Goal: Task Accomplishment & Management: Complete application form

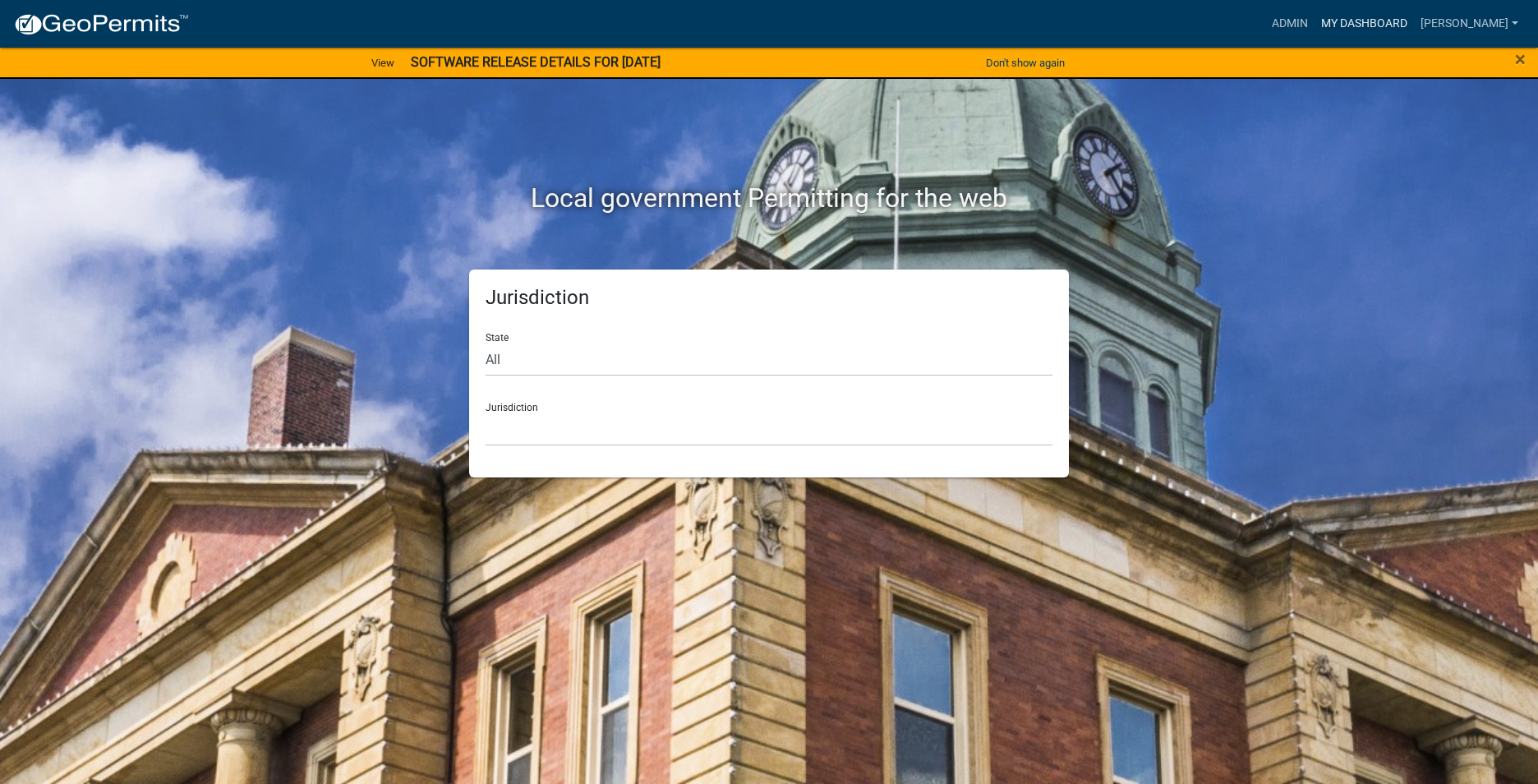
click at [1384, 22] on link "My Dashboard" at bounding box center [1365, 23] width 99 height 31
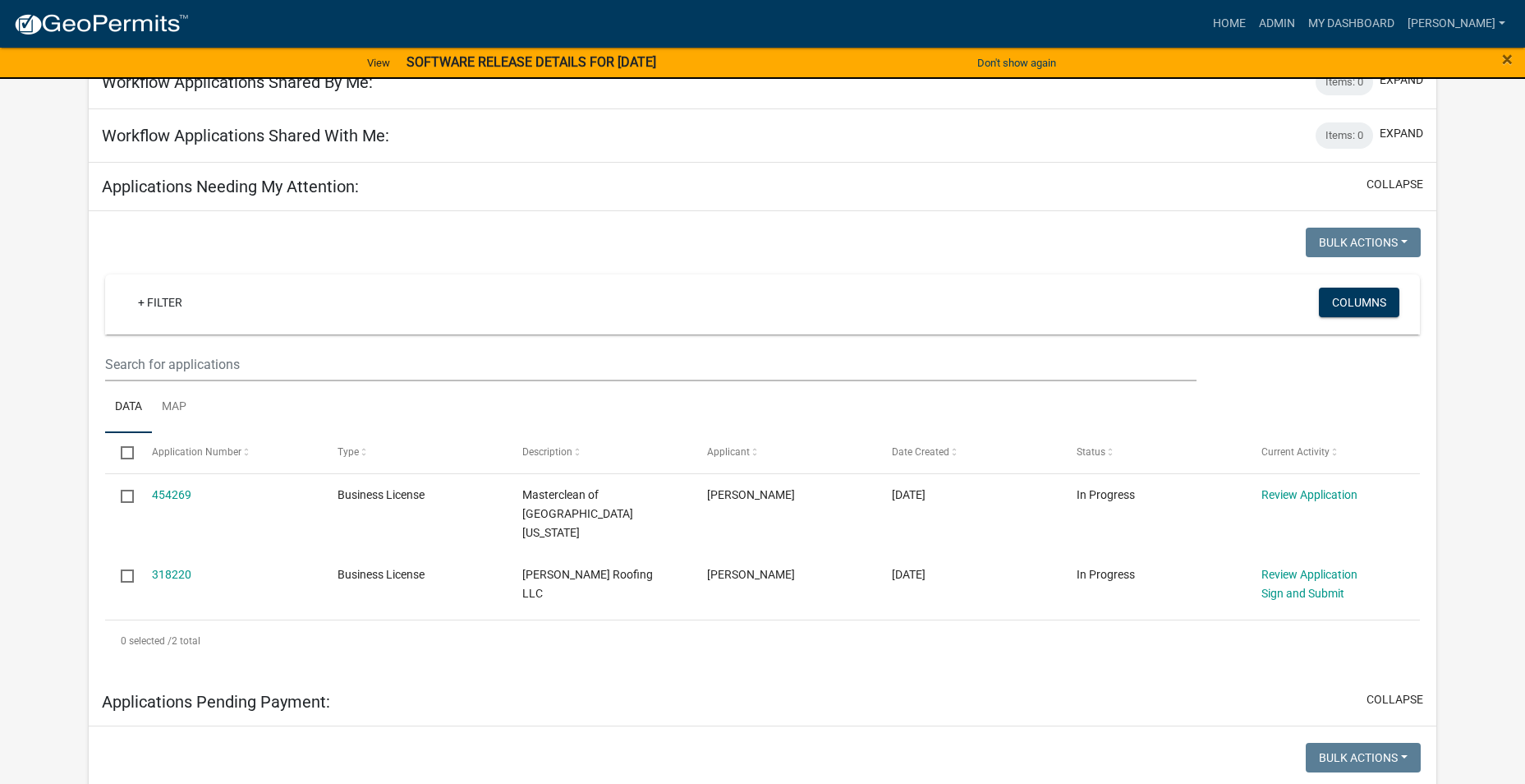
scroll to position [165, 0]
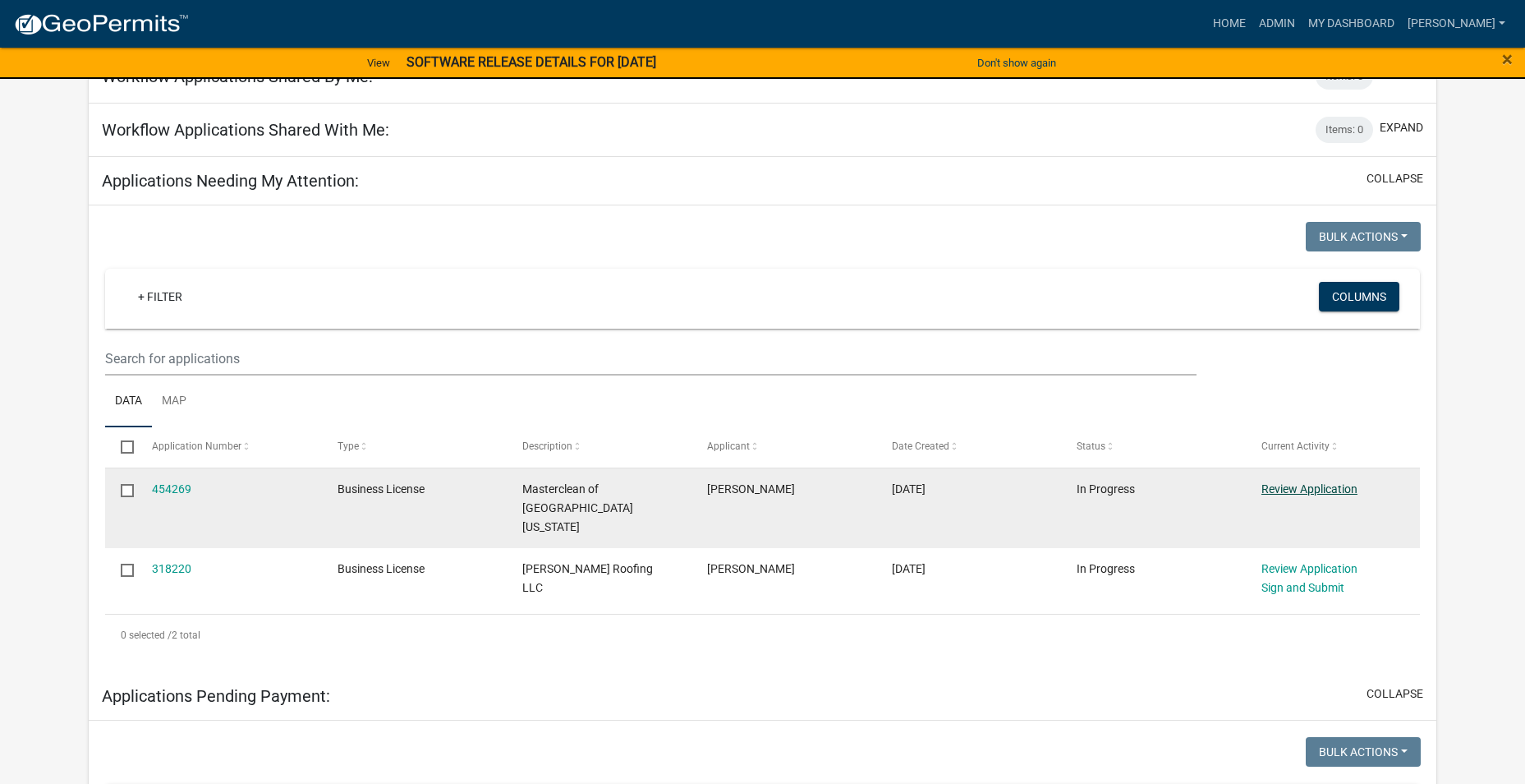
click at [1313, 488] on link "Review Application" at bounding box center [1309, 488] width 96 height 13
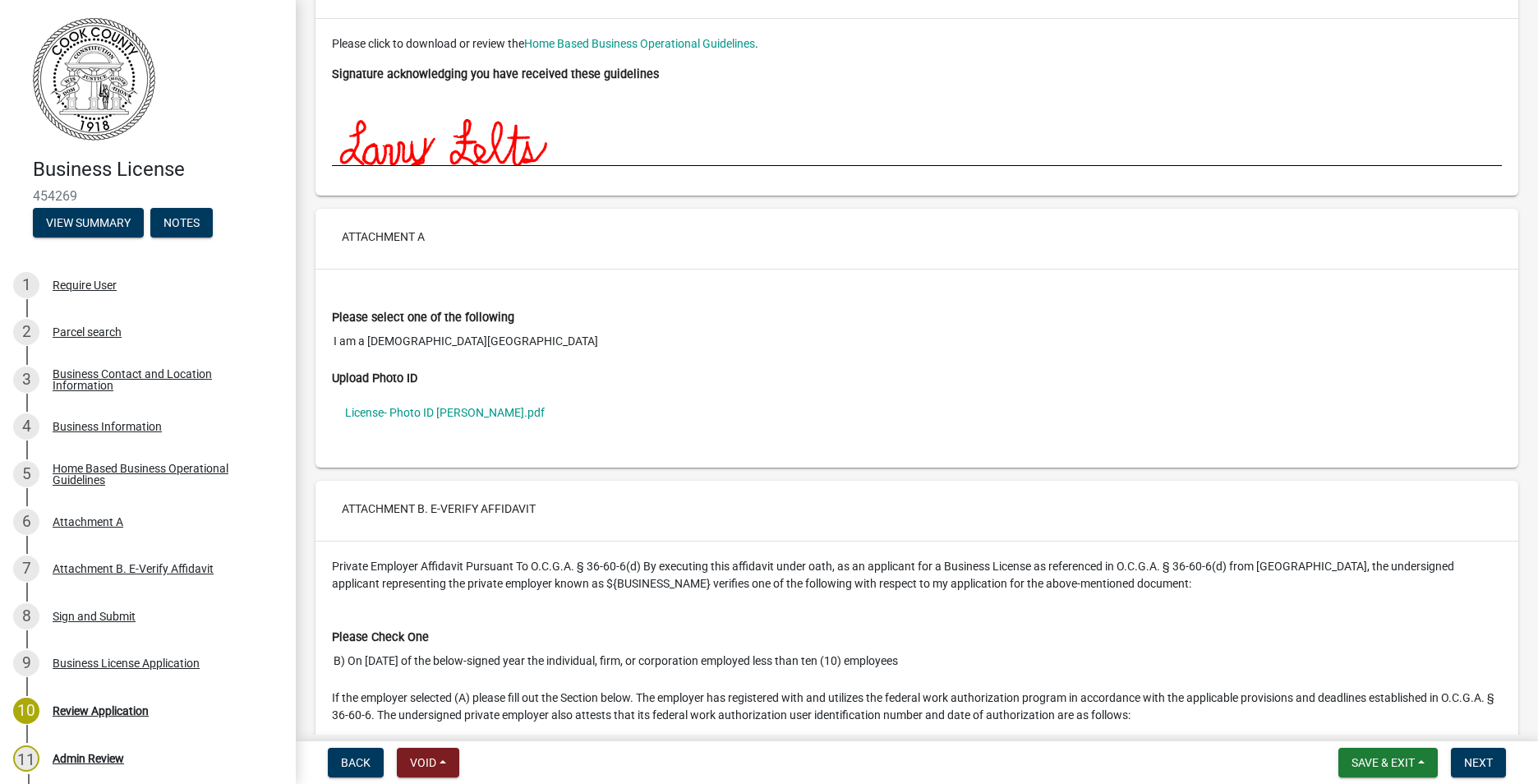
scroll to position [3778, 0]
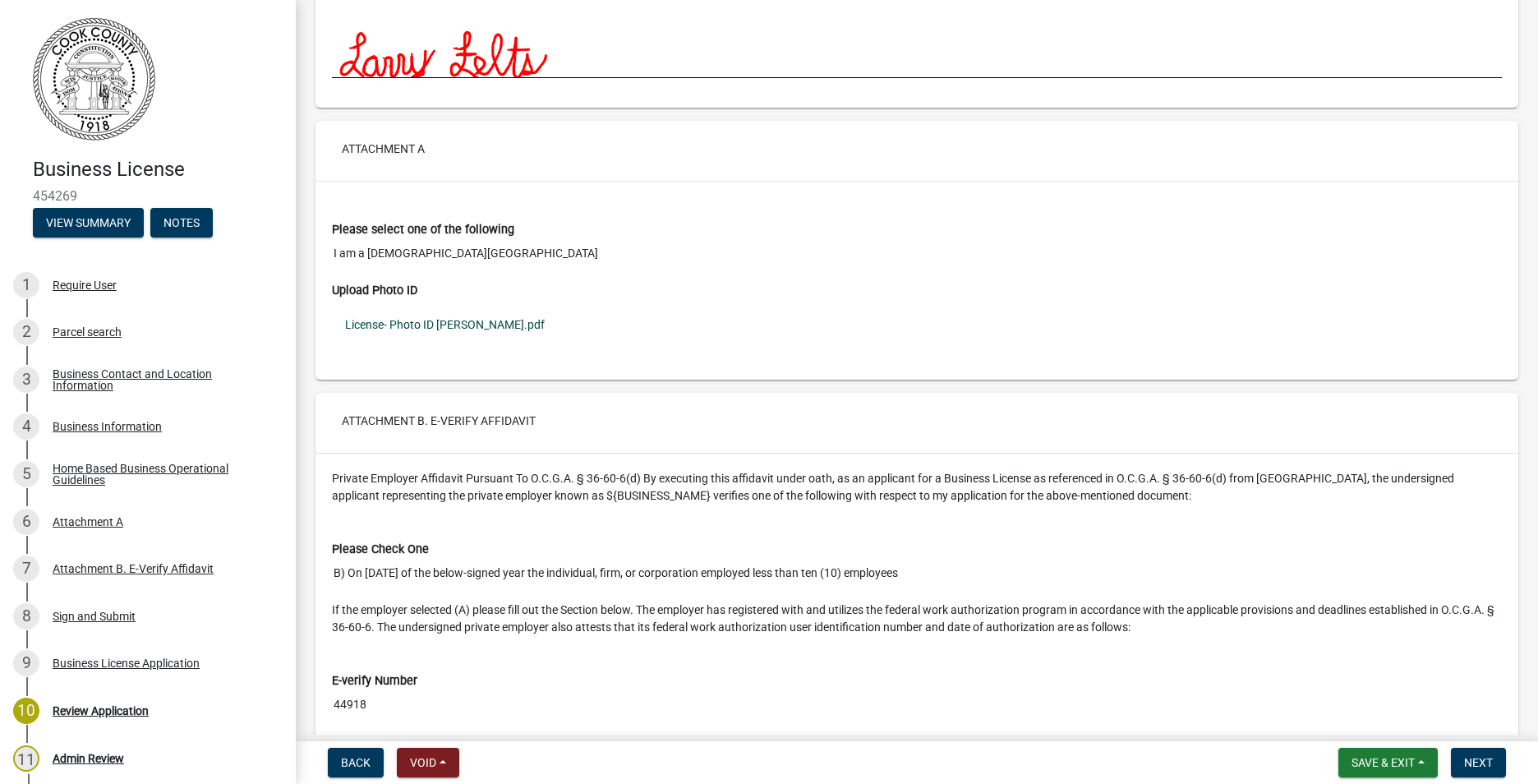
click at [435, 327] on link "License- Photo ID [PERSON_NAME].pdf" at bounding box center [917, 325] width 1170 height 37
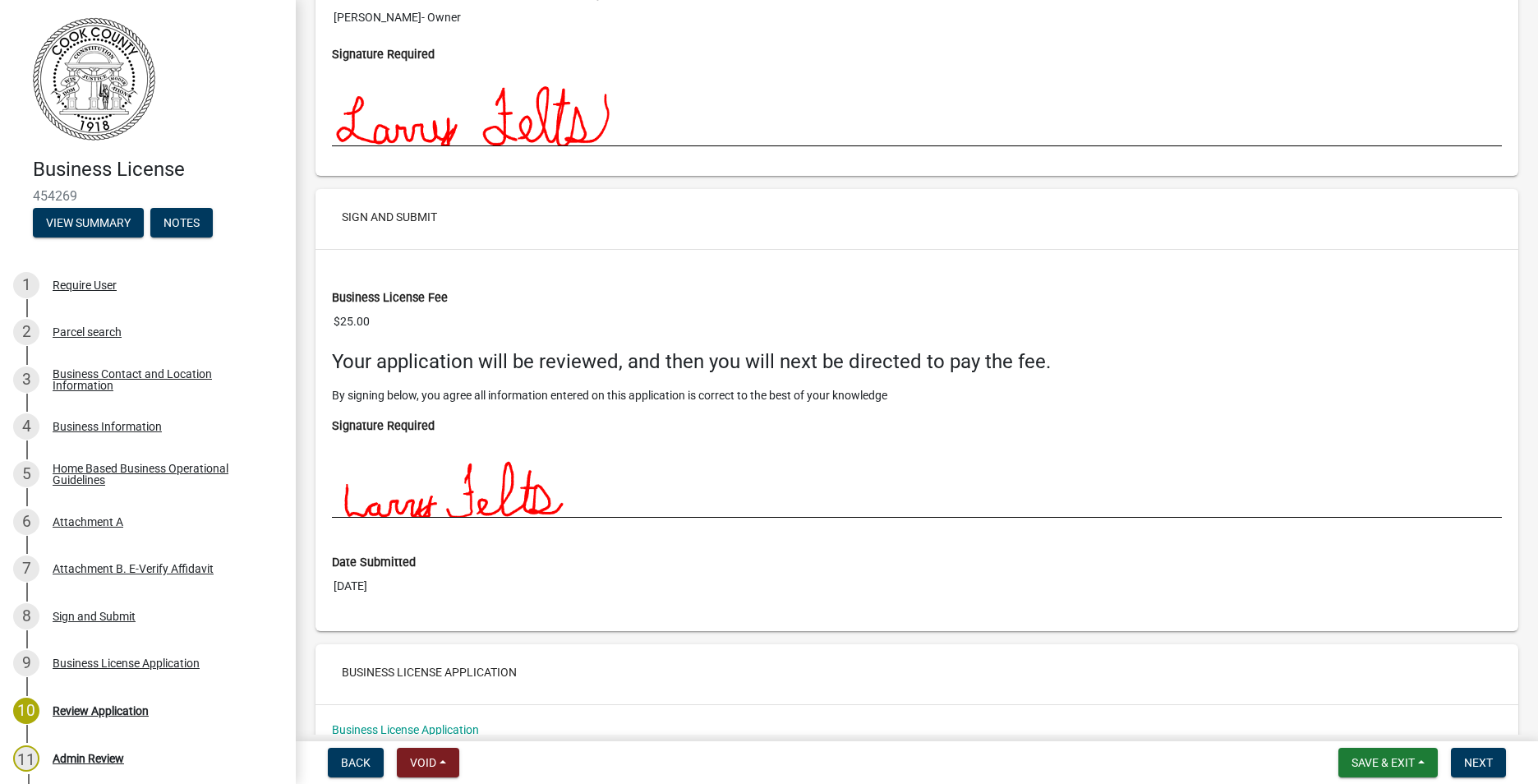
scroll to position [4848, 0]
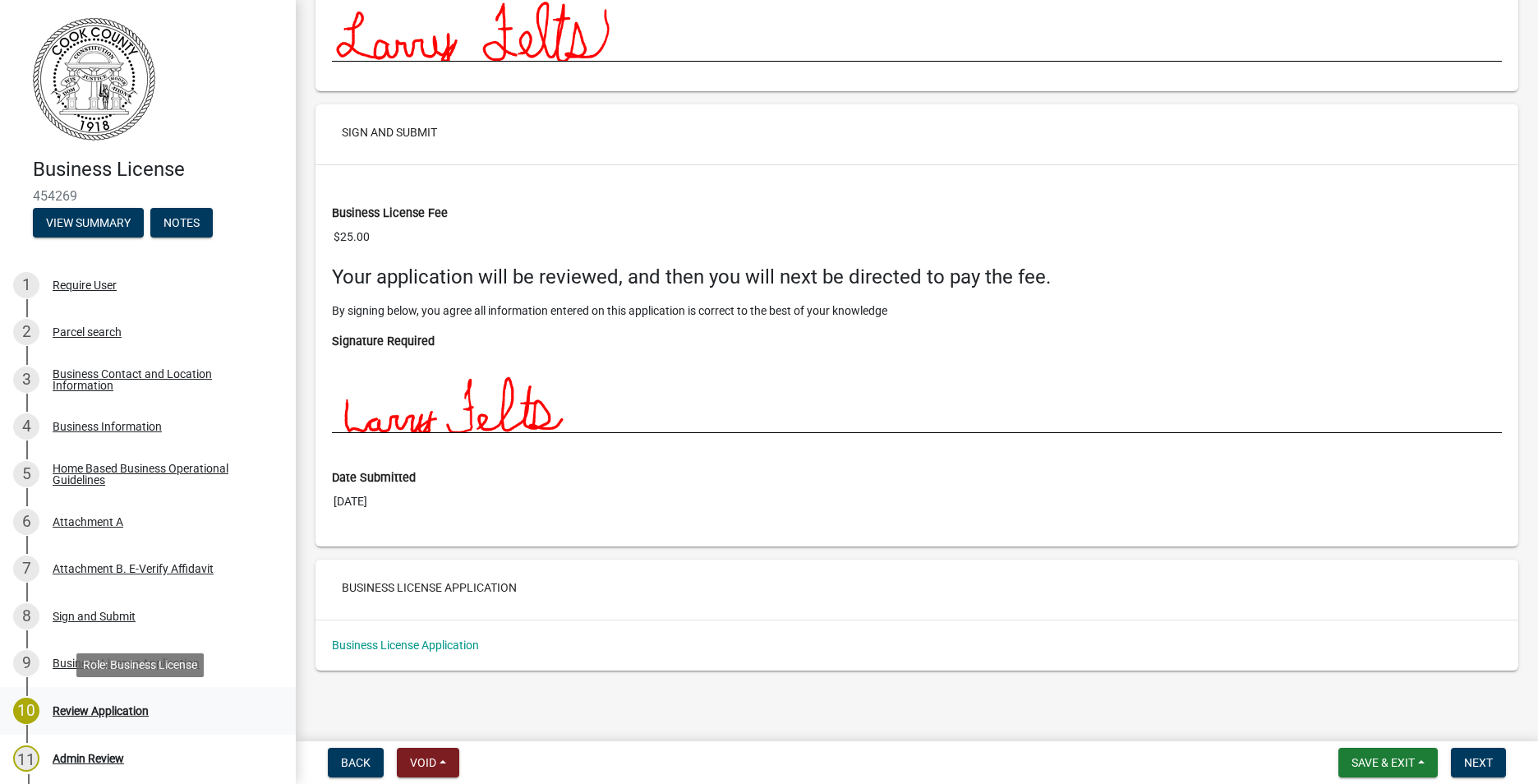
click at [88, 712] on div "Review Application" at bounding box center [100, 710] width 96 height 11
click at [116, 708] on div "Review Application" at bounding box center [100, 710] width 96 height 11
click at [1479, 770] on button "Next" at bounding box center [1478, 762] width 55 height 30
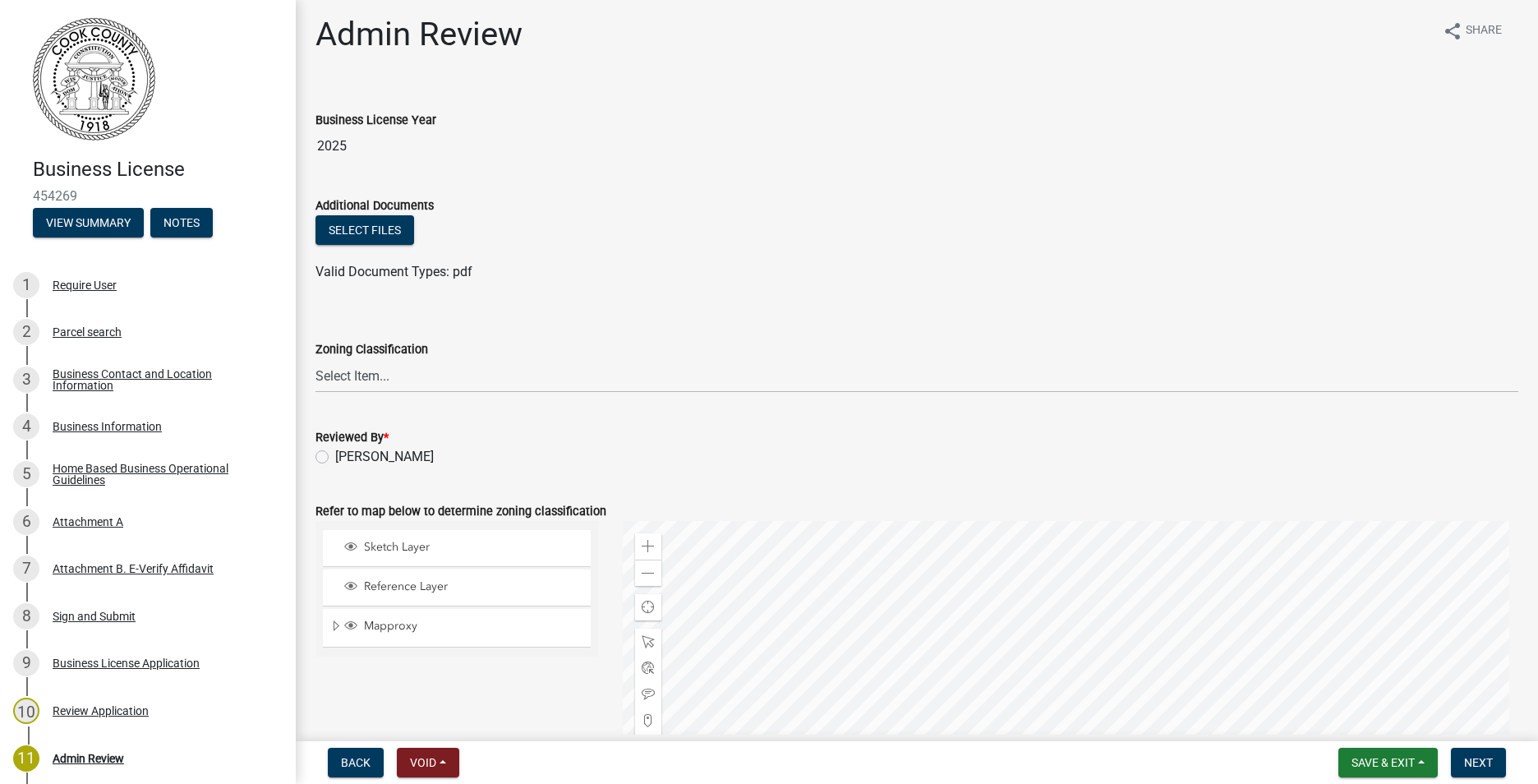
scroll to position [0, 0]
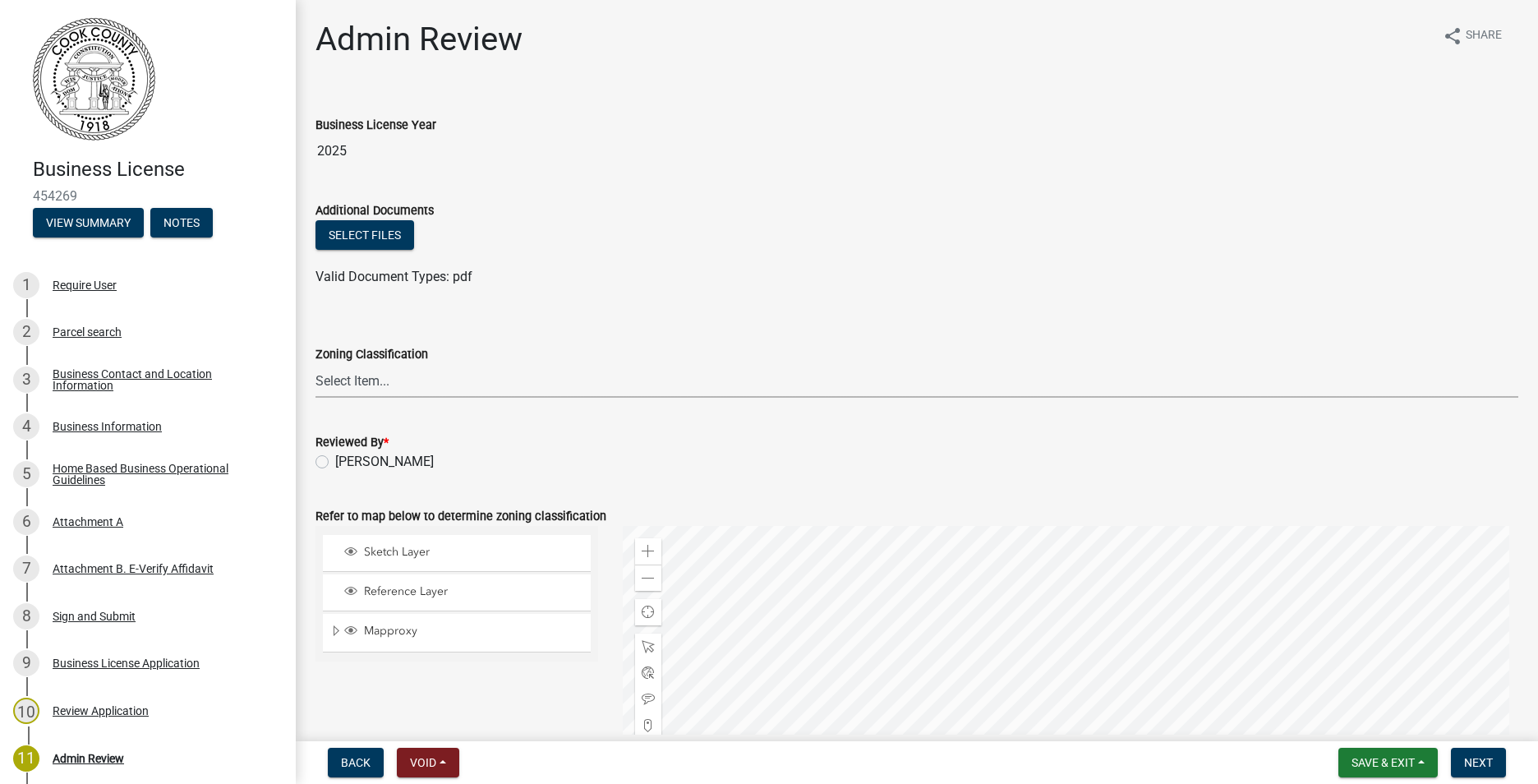
click at [398, 371] on select "Select Item... AG AU B1 CBD DC GB HI I MHP MR NC R1 R10 R10M R15 R1A R2 R22 R22…" at bounding box center [916, 381] width 1203 height 34
click at [315, 364] on select "Select Item... AG AU B1 CBD DC GB HI I MHP MR NC R1 R10 R10M R15 R1A R2 R22 R22…" at bounding box center [916, 381] width 1203 height 34
select select "e68d3064-bcba-4f5f-be21-257b5306a872"
click at [335, 461] on label "[PERSON_NAME]" at bounding box center [384, 461] width 98 height 20
click at [335, 461] on input "[PERSON_NAME]" at bounding box center [340, 457] width 10 height 10
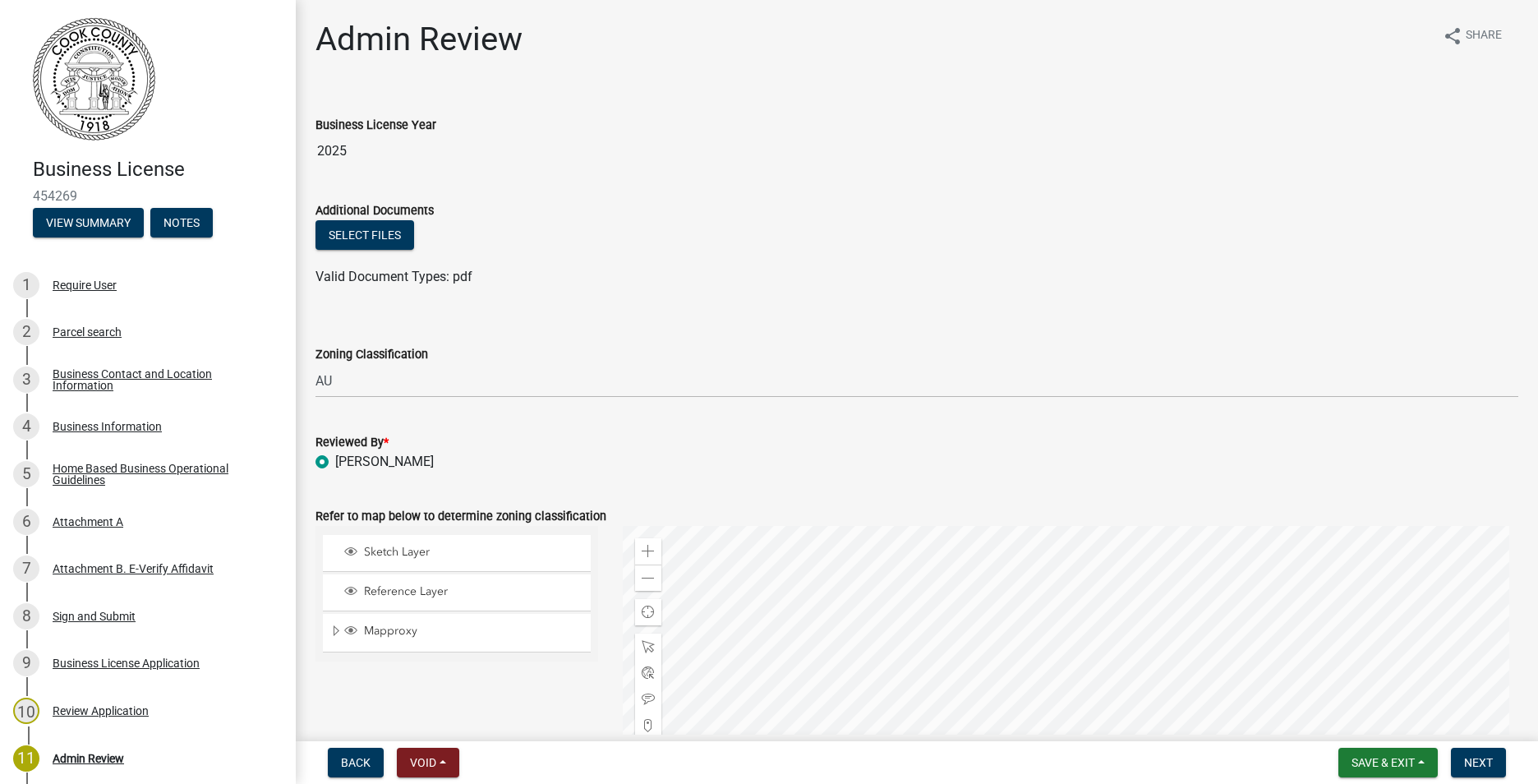
radio input "true"
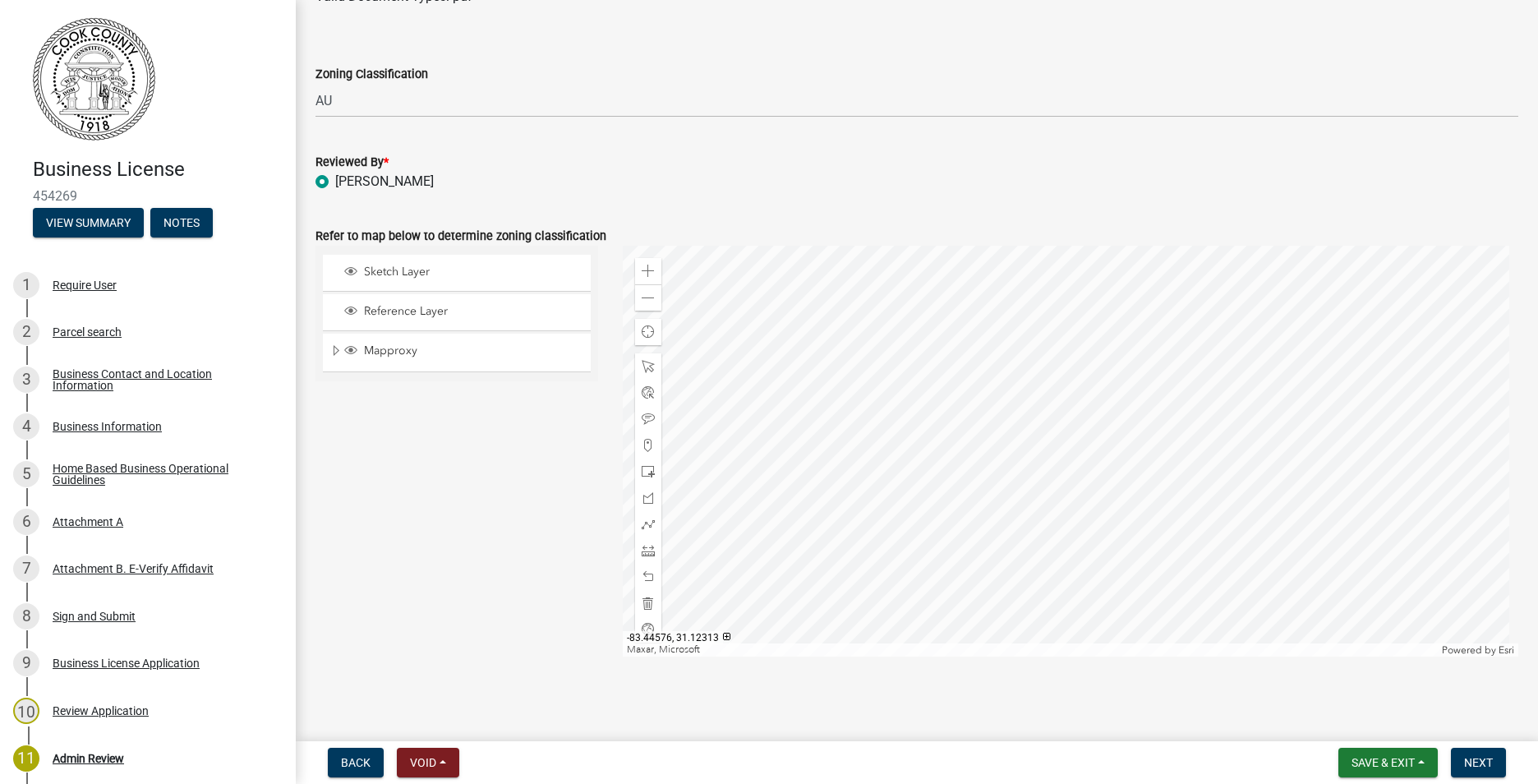
scroll to position [281, 0]
click at [1467, 766] on span "Next" at bounding box center [1478, 762] width 29 height 13
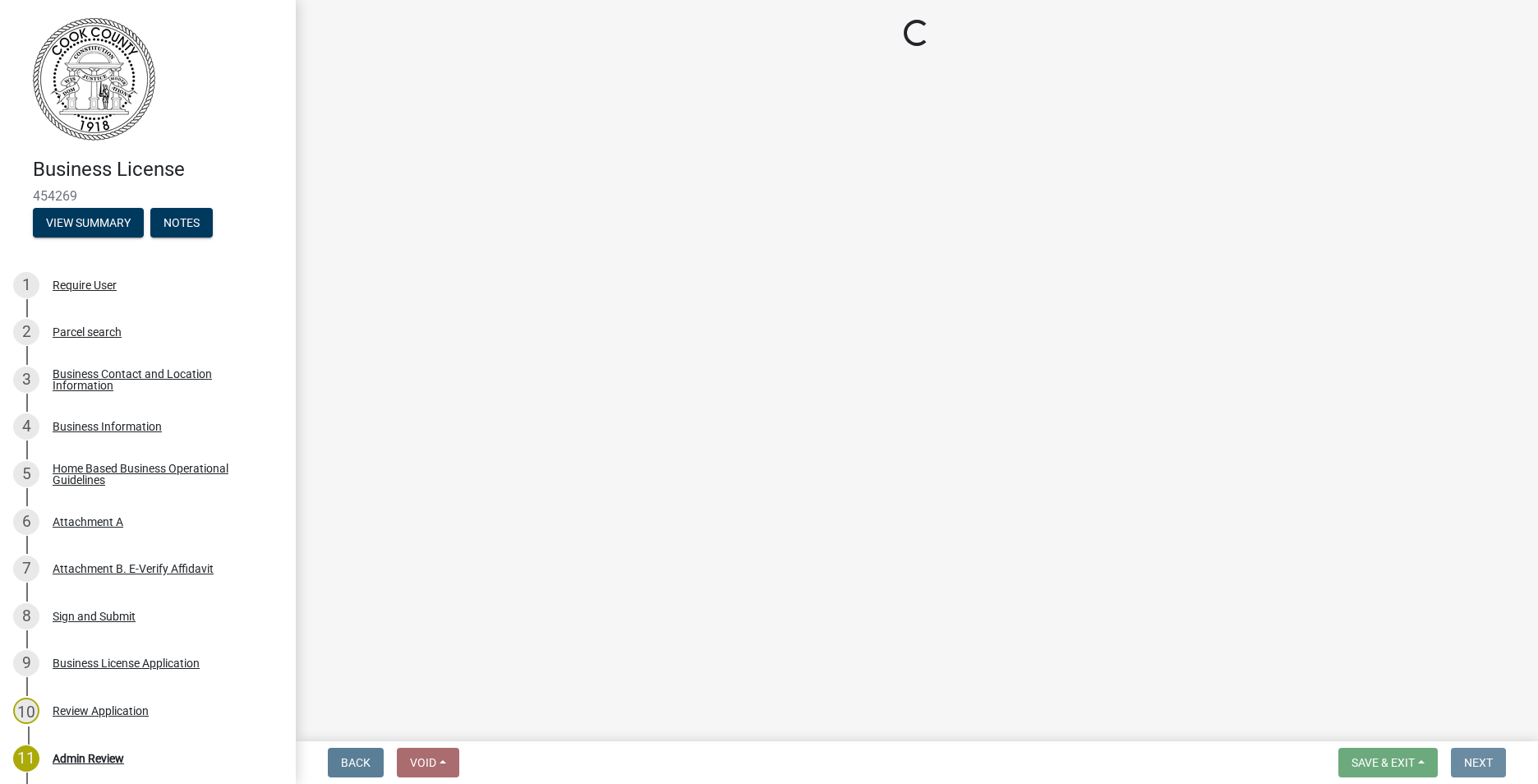
scroll to position [0, 0]
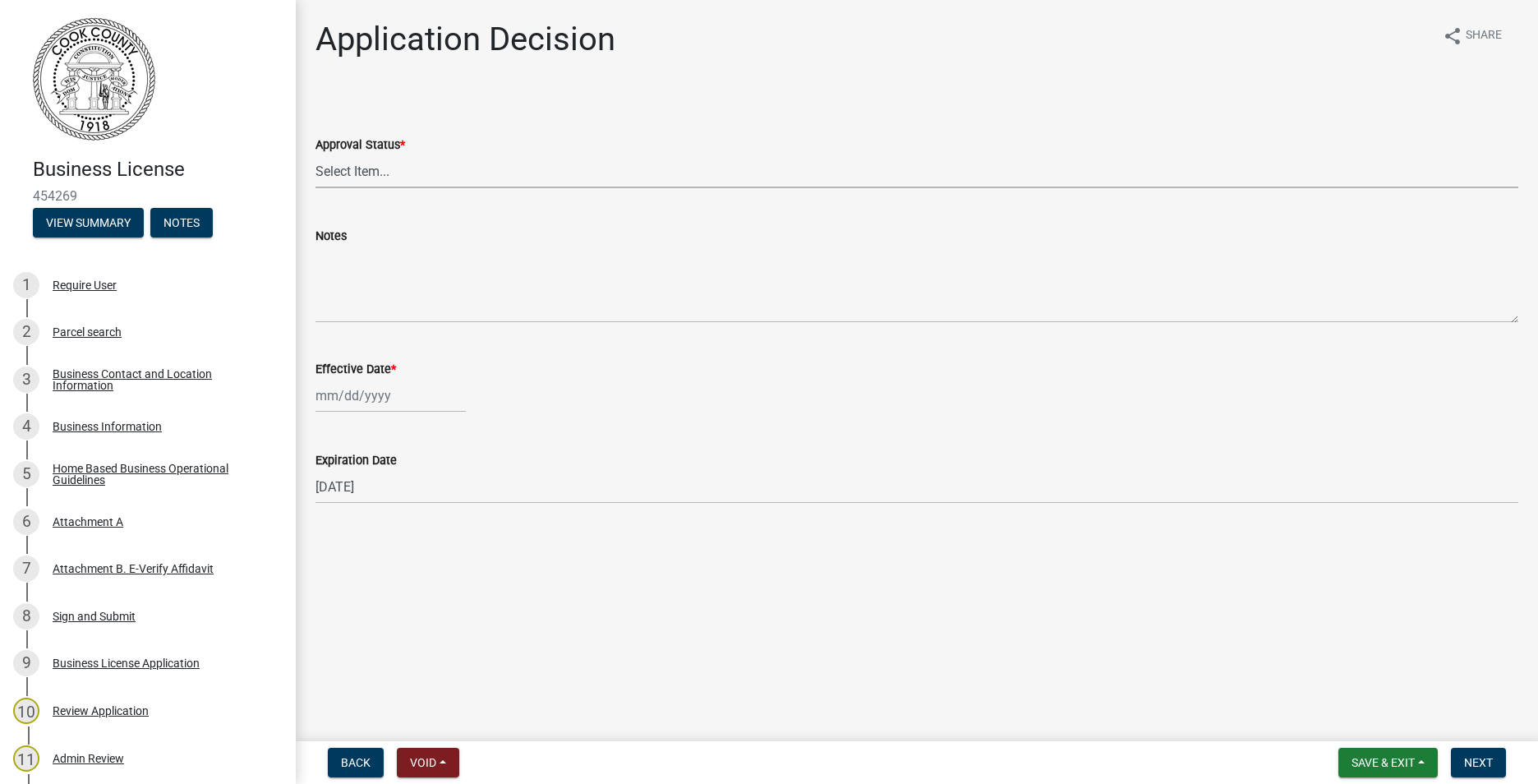
click at [405, 169] on select "Select Item... Approved Denied" at bounding box center [916, 171] width 1203 height 34
click at [315, 154] on select "Select Item... Approved Denied" at bounding box center [916, 171] width 1203 height 34
select select "4b86b809-39dd-4c68-9f3d-fdb3e7050482"
click at [376, 399] on div at bounding box center [390, 396] width 151 height 34
select select "9"
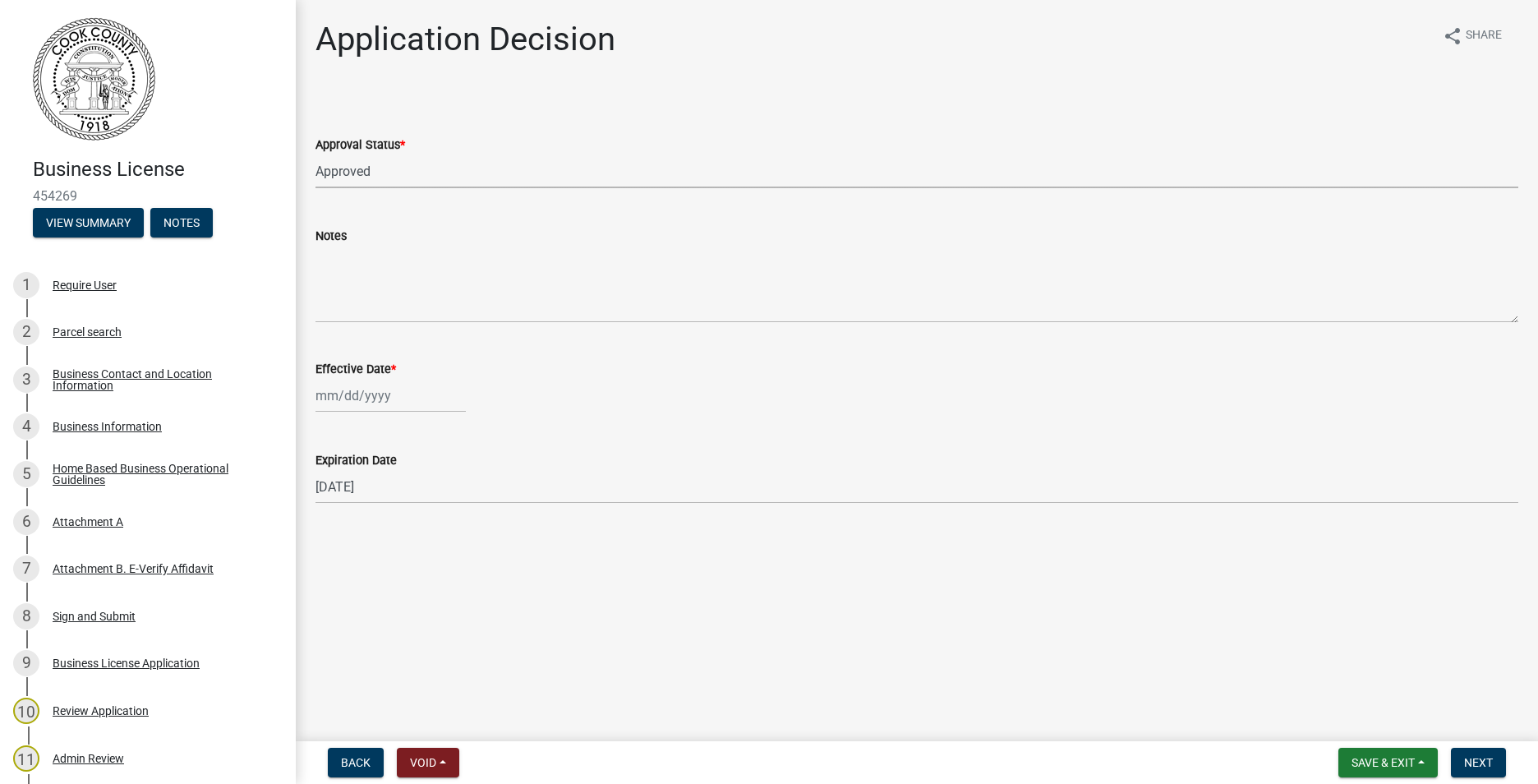
select select "2025"
click at [386, 503] on div "10" at bounding box center [385, 509] width 26 height 26
type input "[DATE]"
click at [1485, 765] on span "Next" at bounding box center [1478, 762] width 29 height 13
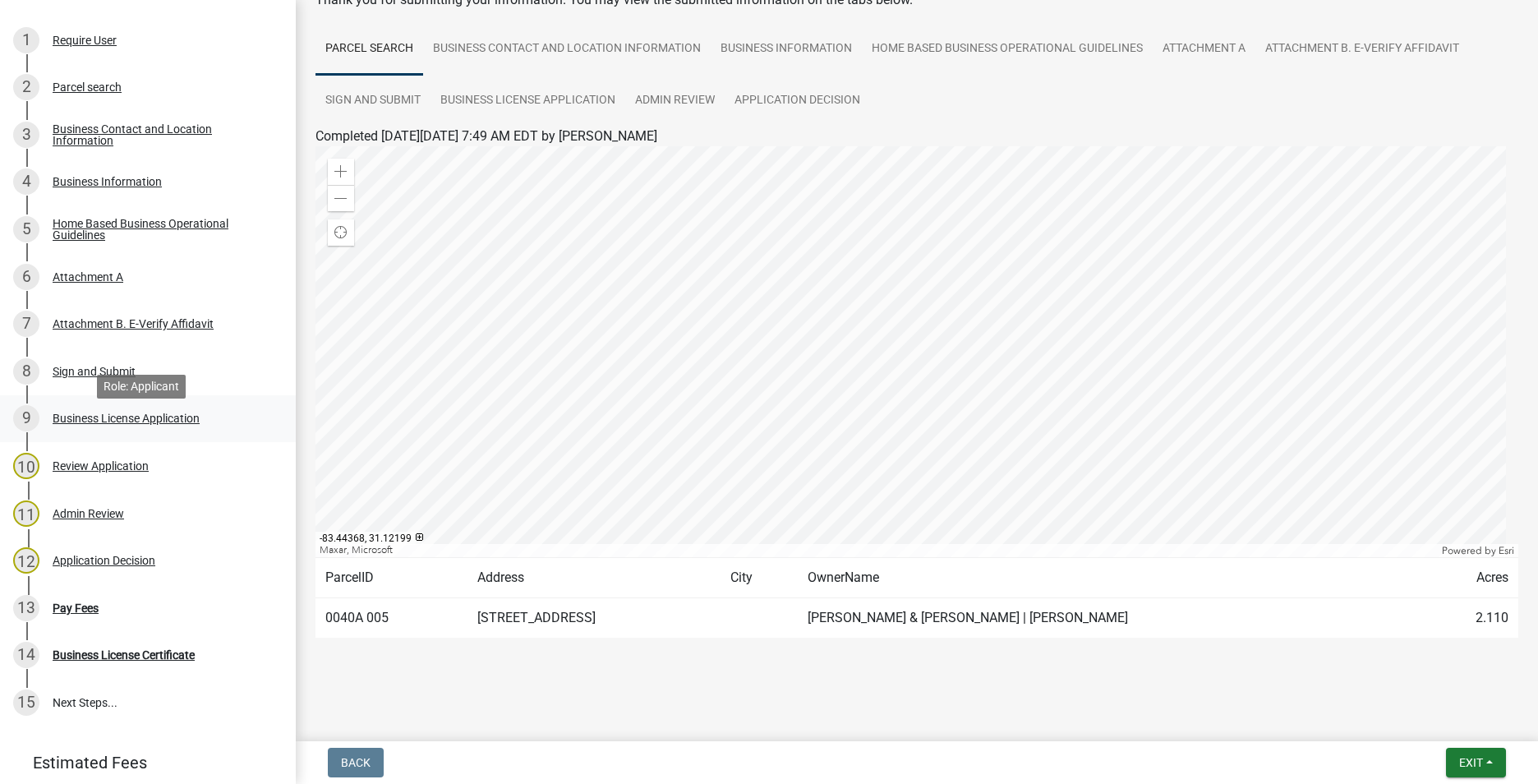
scroll to position [246, 0]
click at [84, 610] on div "Pay Fees" at bounding box center [75, 606] width 46 height 11
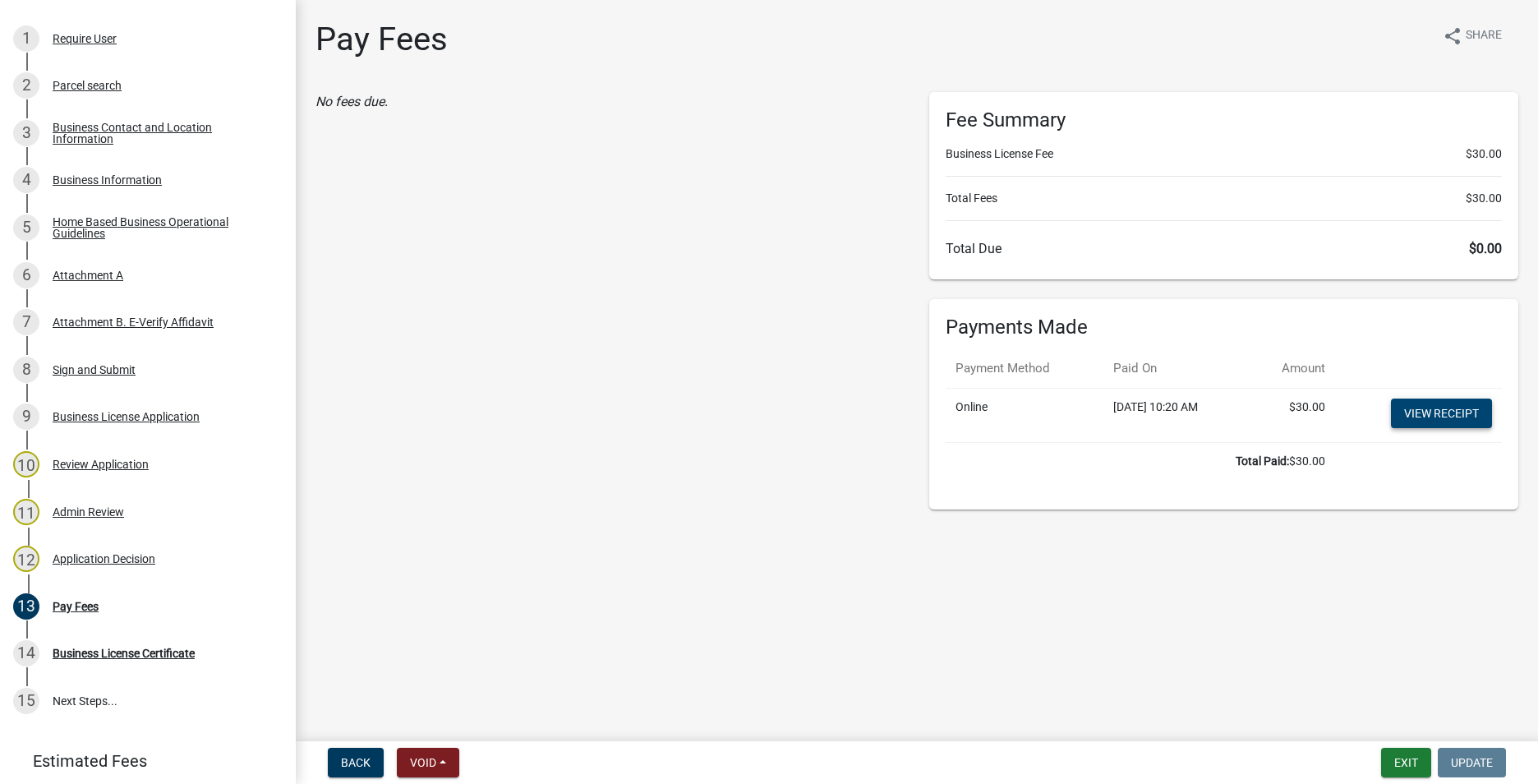
click at [1449, 413] on link "View receipt" at bounding box center [1442, 414] width 101 height 30
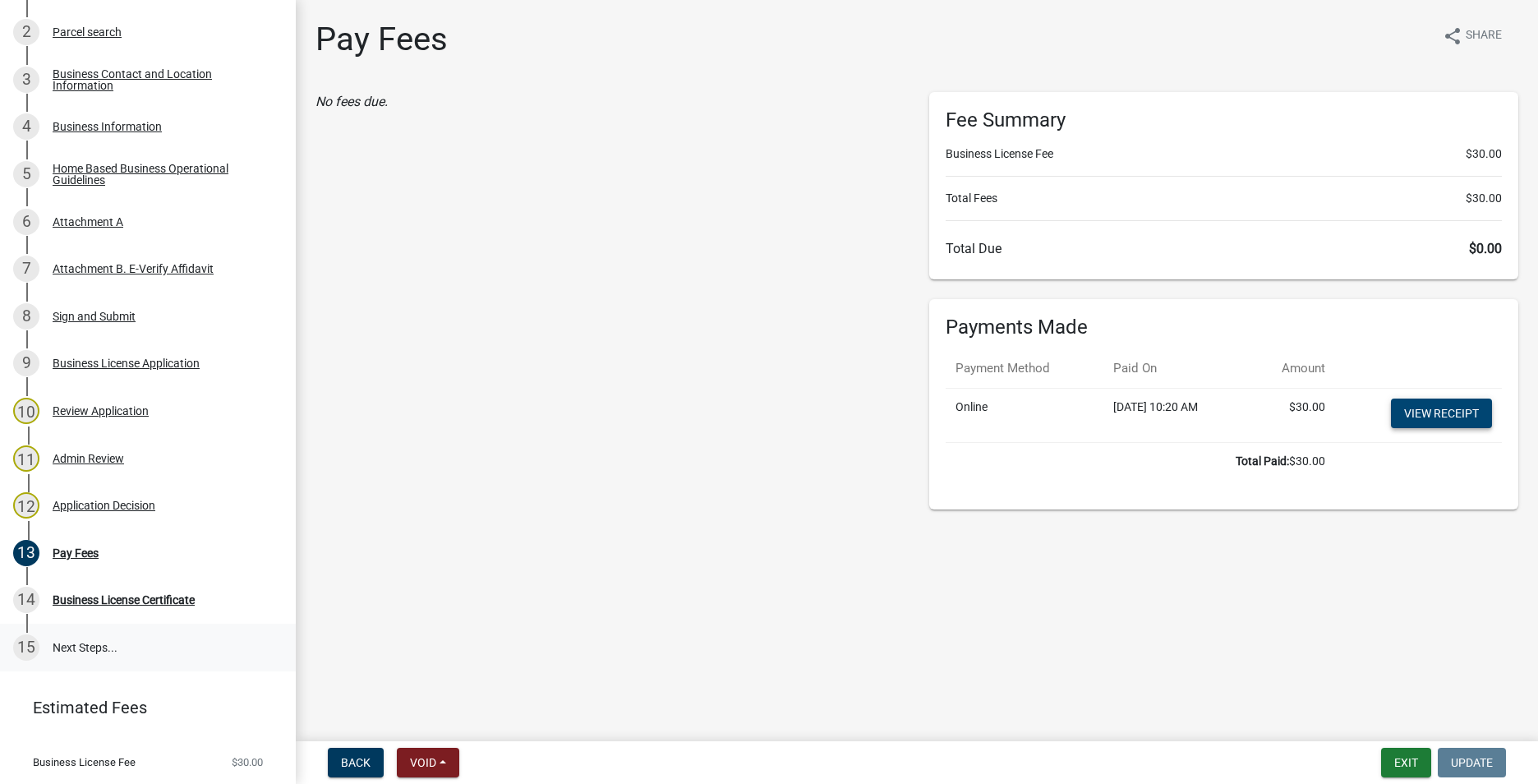
scroll to position [328, 0]
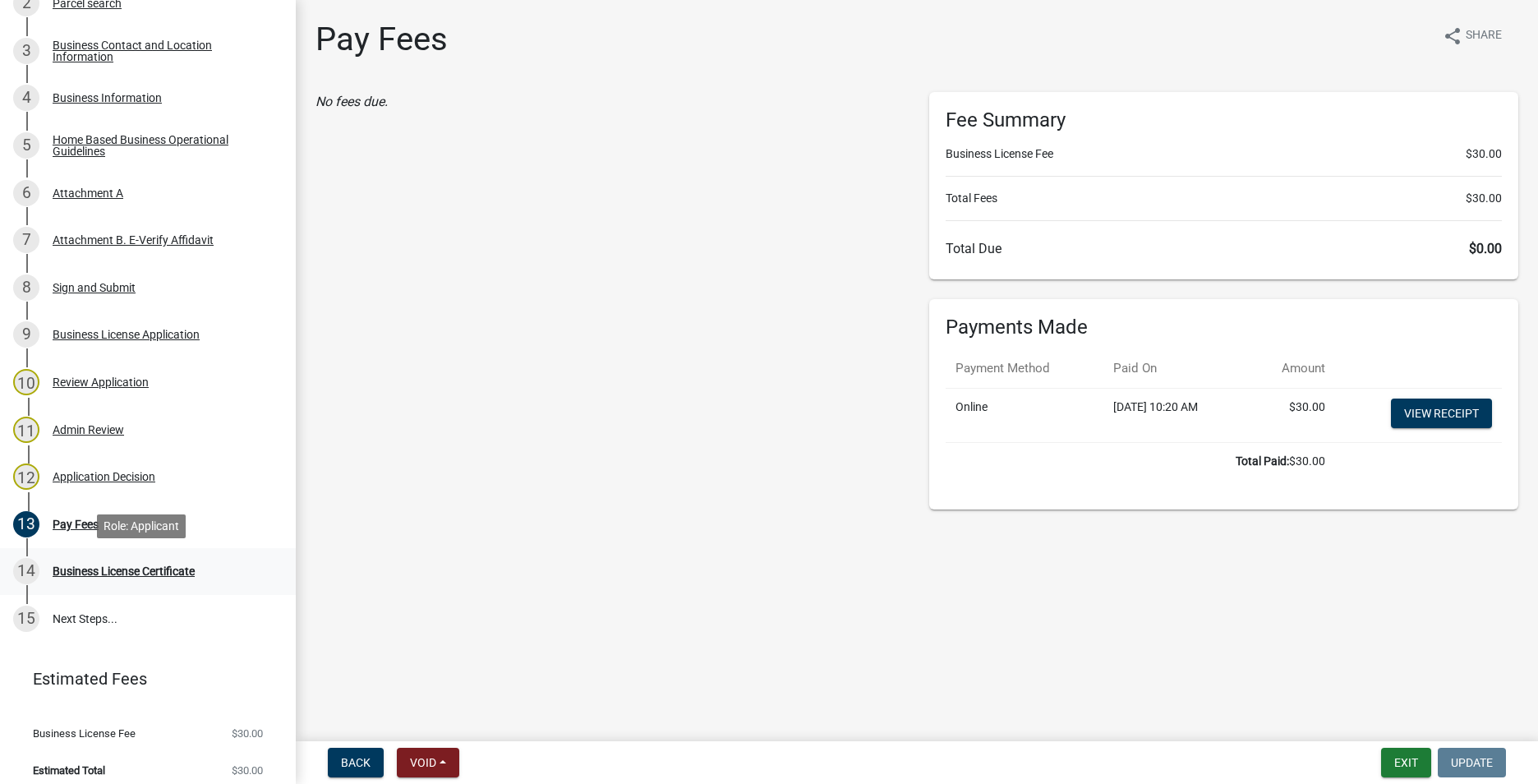
click at [109, 574] on div "Business License Certificate" at bounding box center [124, 571] width 142 height 11
click at [111, 570] on div "Business License Certificate" at bounding box center [124, 571] width 142 height 11
drag, startPoint x: 111, startPoint y: 570, endPoint x: 78, endPoint y: 563, distance: 33.7
click at [78, 565] on div "Business License Certificate" at bounding box center [124, 571] width 142 height 11
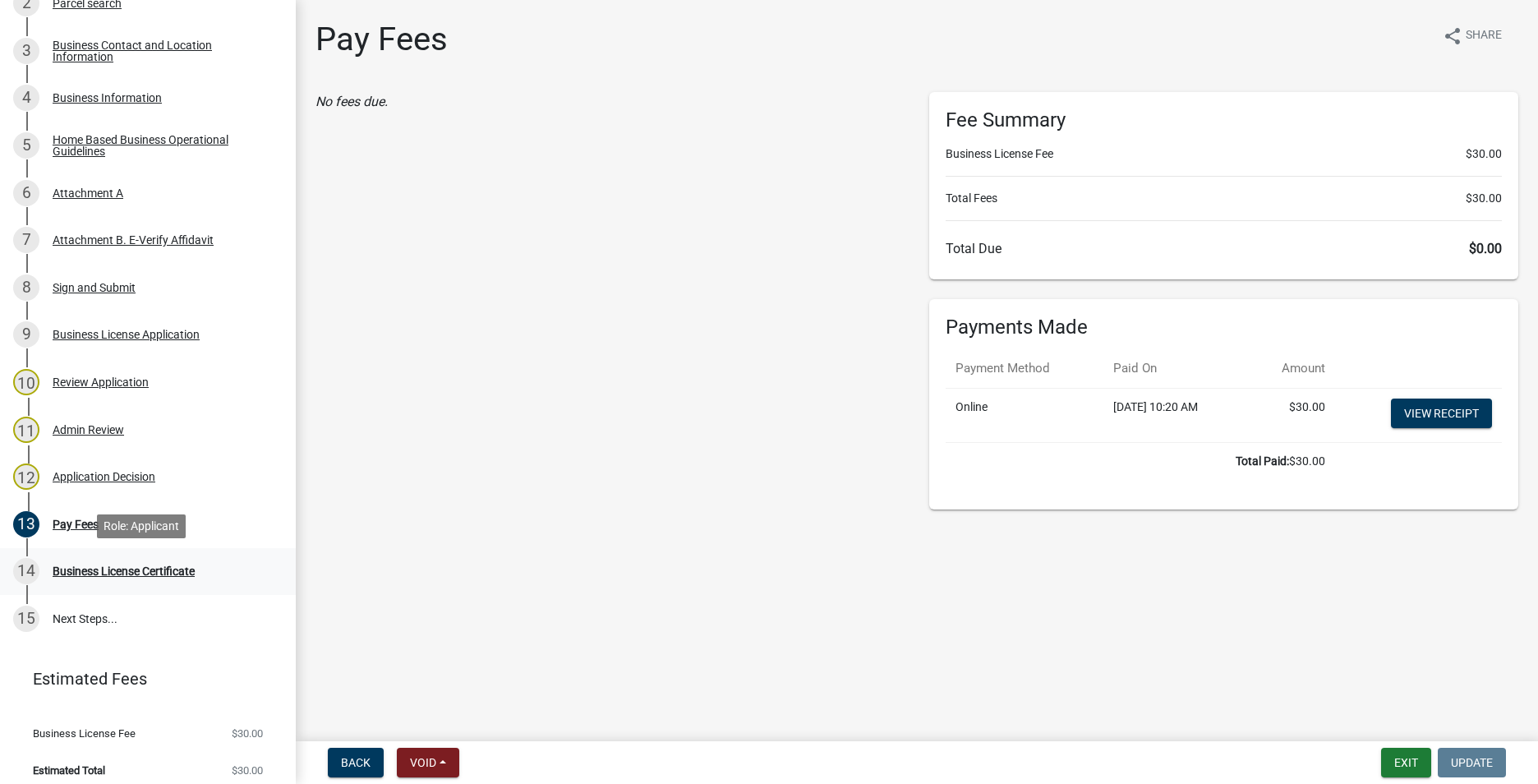
click at [71, 568] on div "Business License Certificate" at bounding box center [124, 571] width 142 height 11
drag, startPoint x: 71, startPoint y: 568, endPoint x: 71, endPoint y: 523, distance: 45.0
click at [71, 523] on div "Pay Fees" at bounding box center [75, 524] width 46 height 11
click at [66, 528] on div "Pay Fees" at bounding box center [75, 524] width 46 height 11
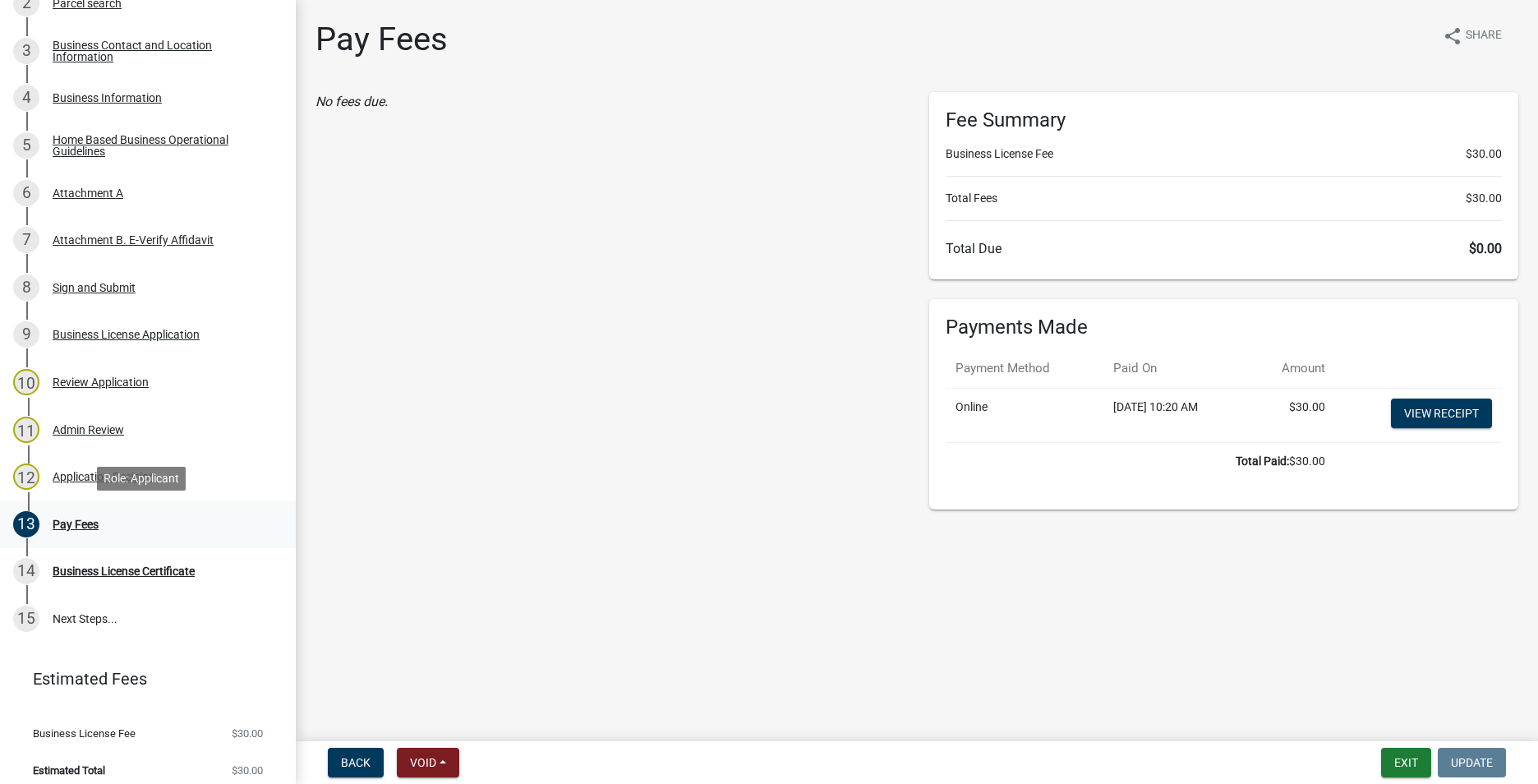
click at [72, 521] on div "Pay Fees" at bounding box center [75, 524] width 46 height 11
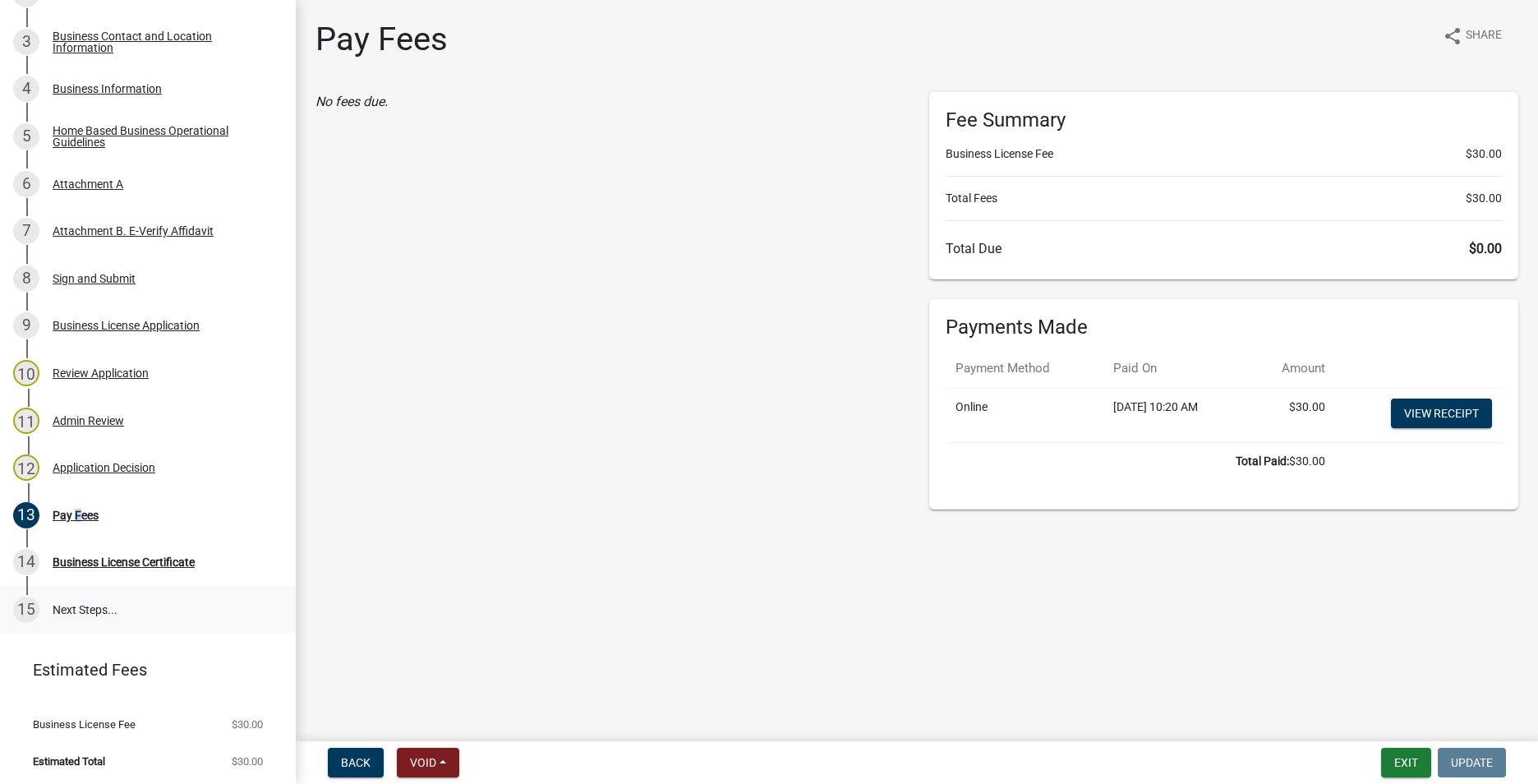
scroll to position [340, 0]
click at [95, 472] on div "12 Application Decision" at bounding box center [141, 465] width 256 height 26
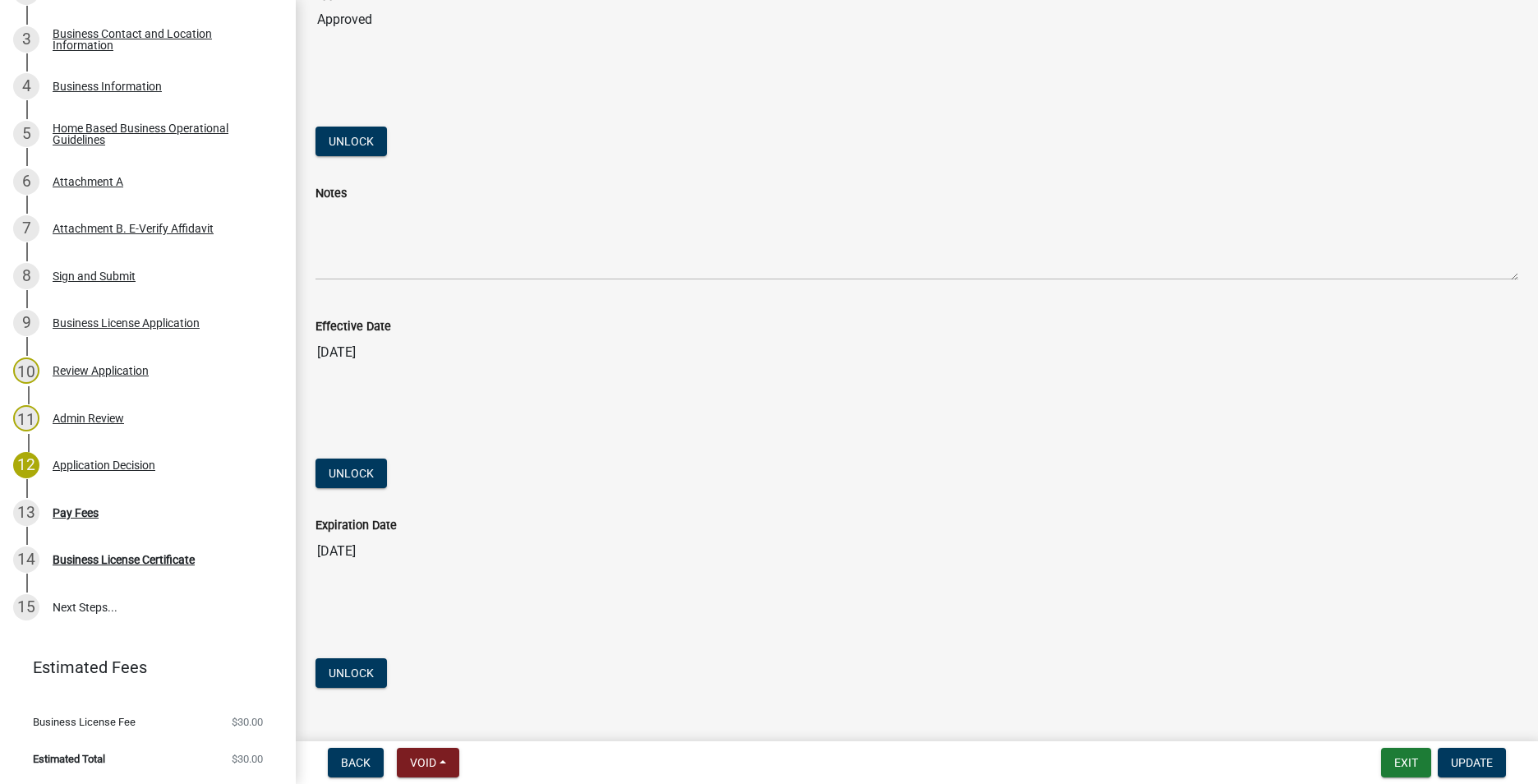
scroll to position [150, 0]
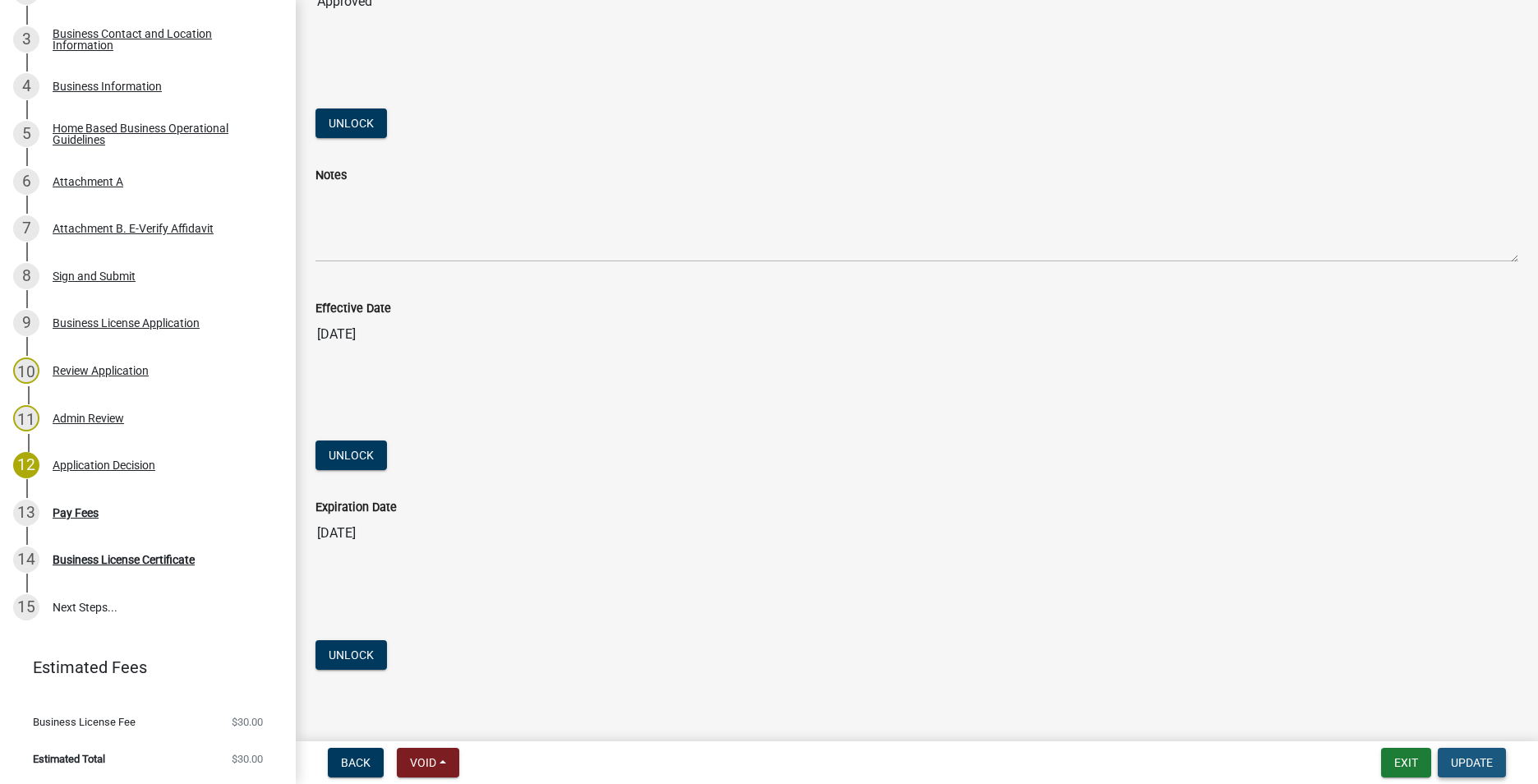
click at [1472, 762] on span "Update" at bounding box center [1472, 762] width 42 height 13
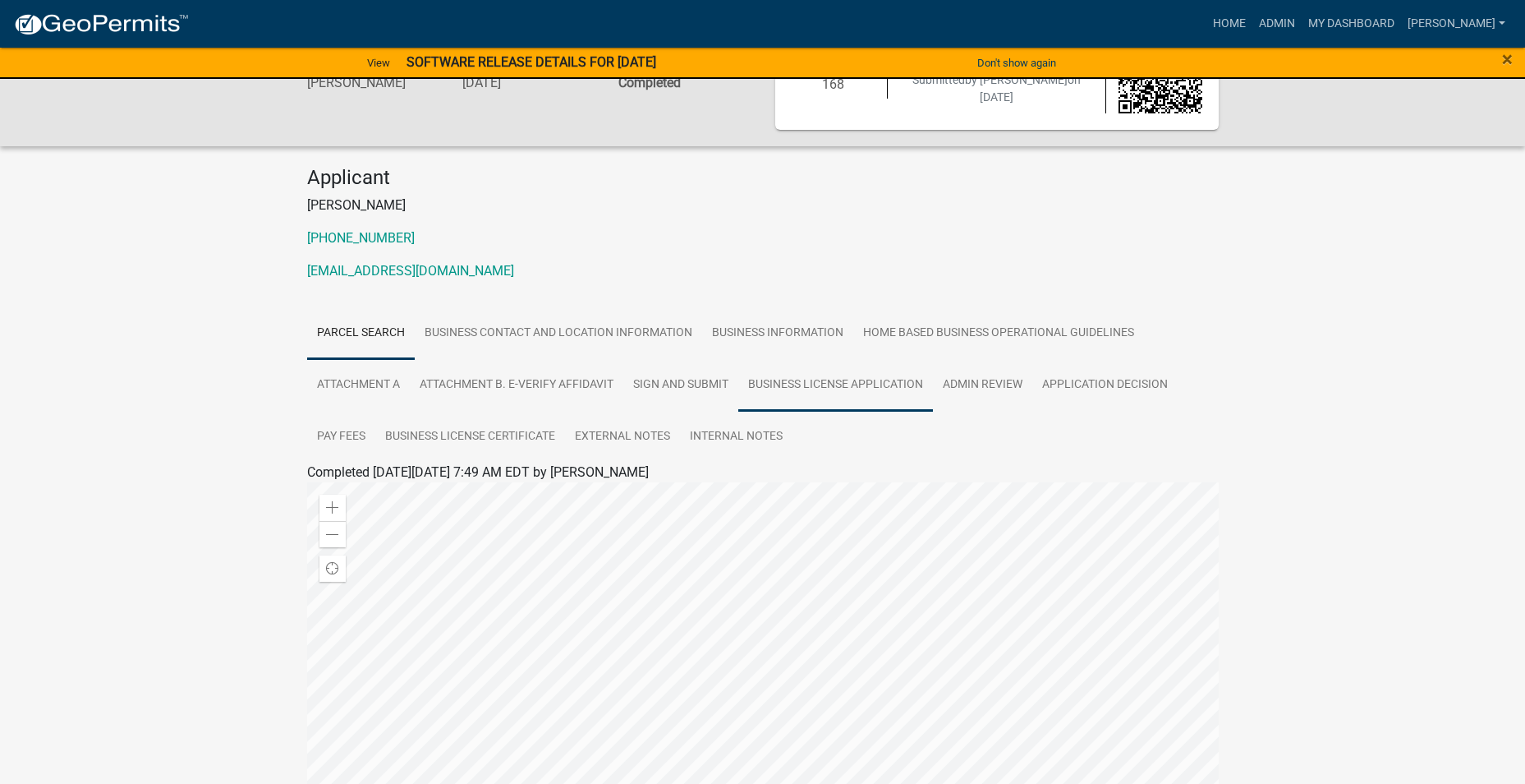
scroll to position [165, 0]
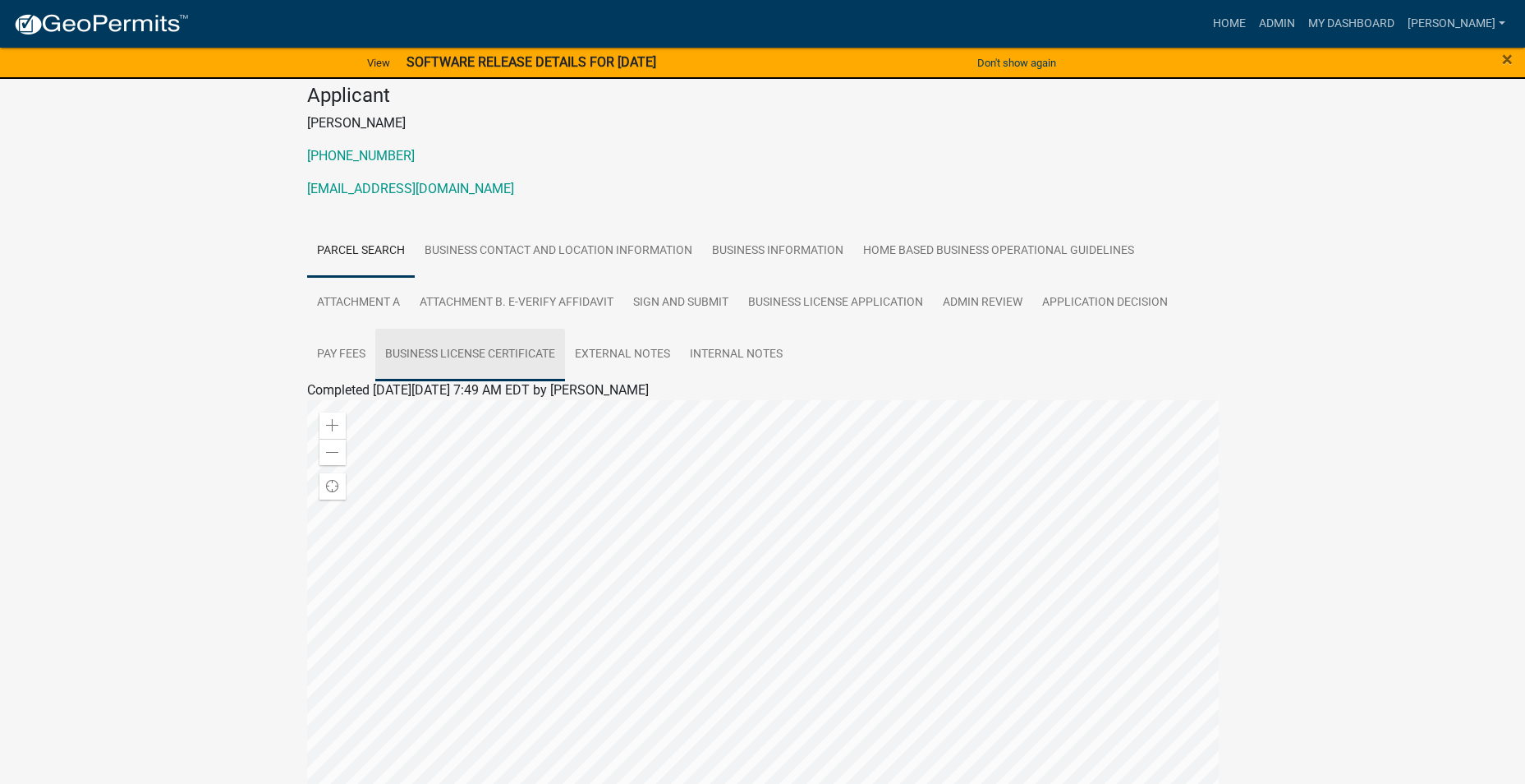
click at [437, 355] on link "Business License Certificate" at bounding box center [470, 355] width 190 height 52
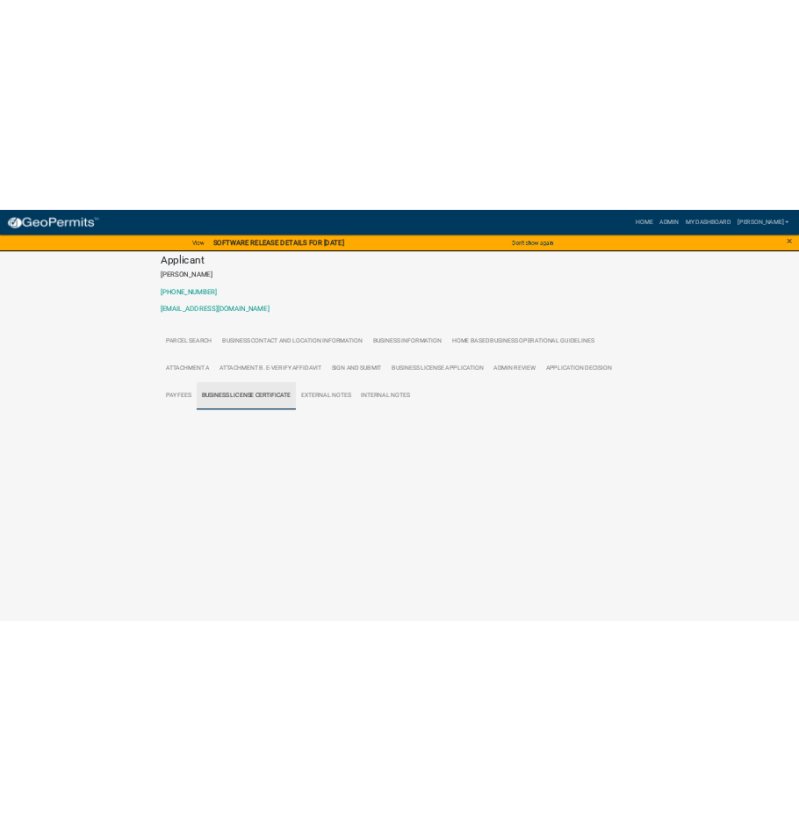
scroll to position [0, 0]
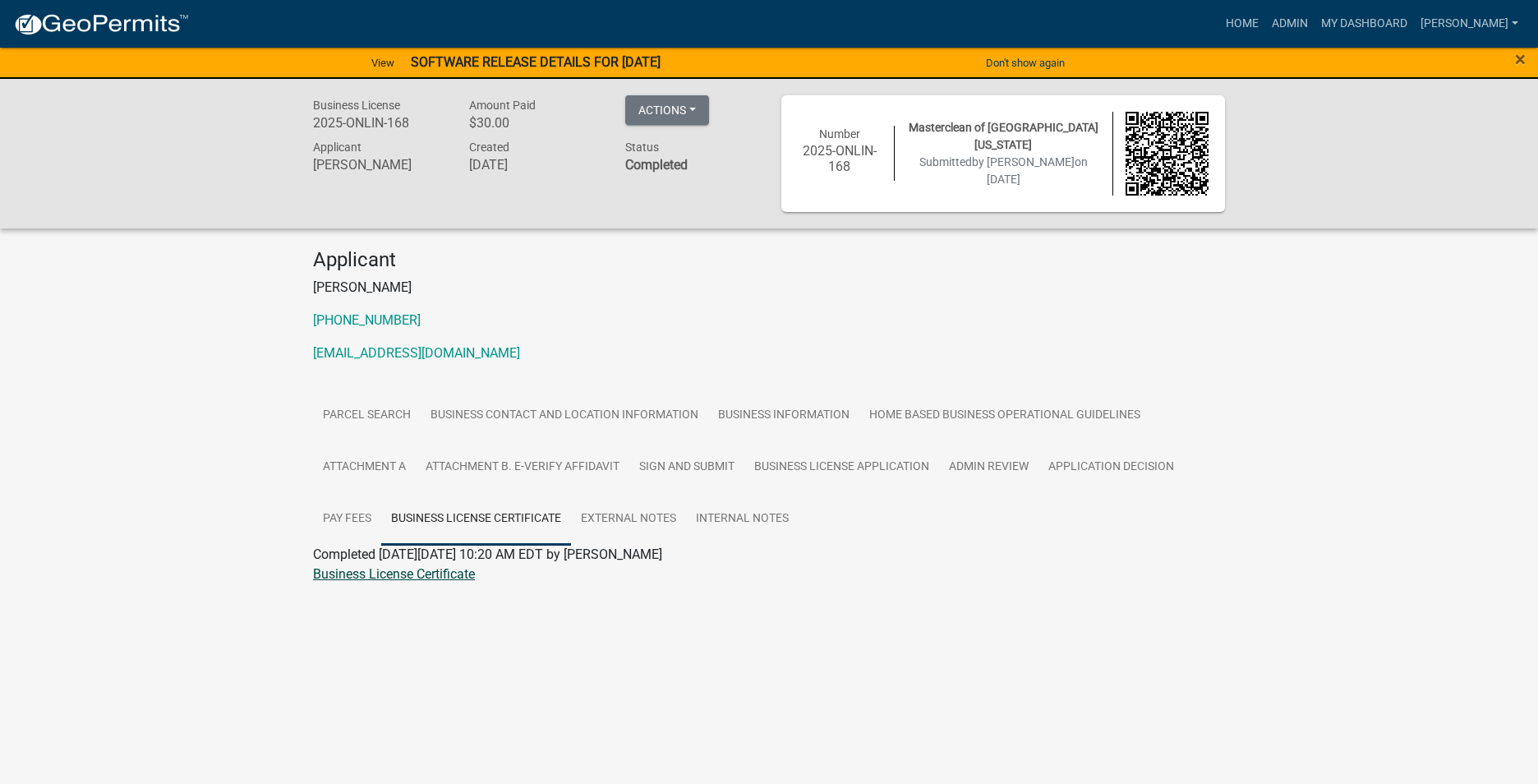
click at [394, 573] on link "Business License Certificate" at bounding box center [393, 573] width 162 height 16
